Goal: Find contact information: Find contact information

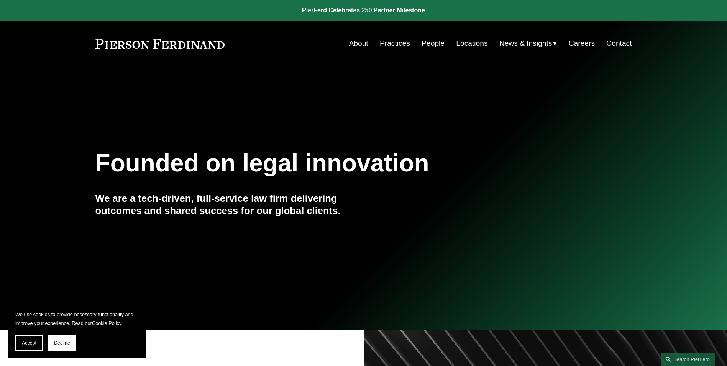
click at [623, 46] on link "Contact" at bounding box center [618, 43] width 25 height 15
